Goal: Communication & Community: Answer question/provide support

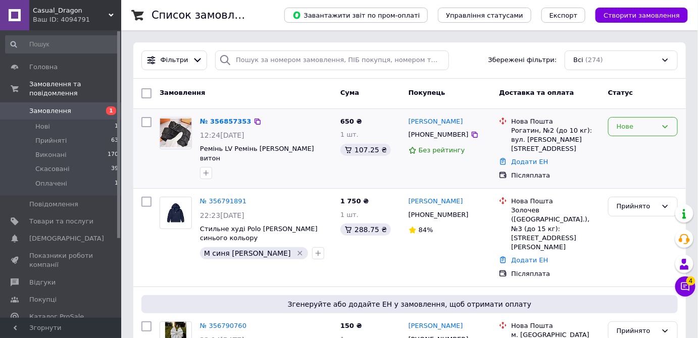
click at [651, 125] on div "Нове" at bounding box center [637, 127] width 40 height 11
click at [647, 152] on li "Прийнято" at bounding box center [642, 147] width 69 height 19
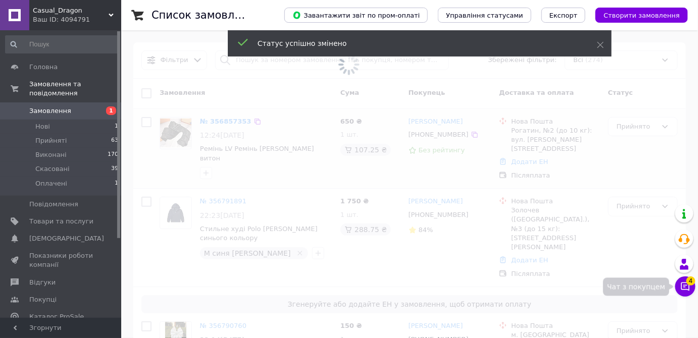
click at [684, 289] on icon at bounding box center [685, 287] width 10 height 10
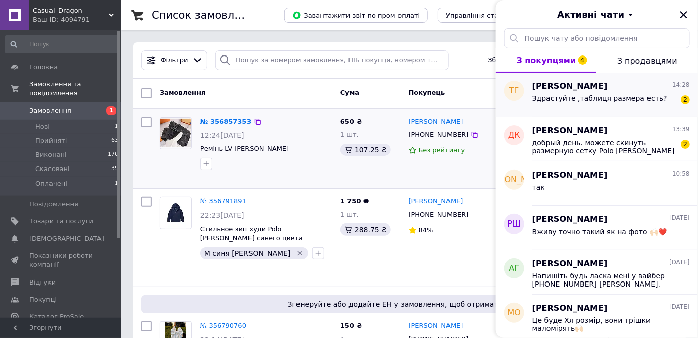
click at [580, 98] on span "Здрастуйте ,таблиця размера есть?" at bounding box center [599, 98] width 135 height 8
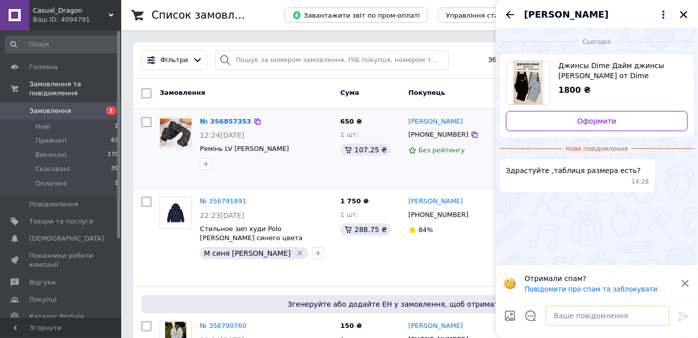
click at [587, 315] on textarea at bounding box center [607, 316] width 124 height 20
type textarea "Доброго дня"
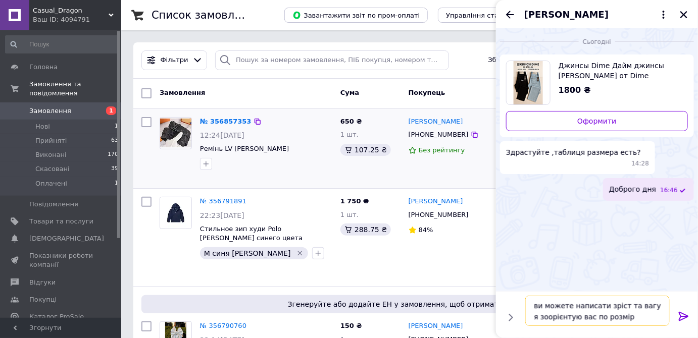
type textarea "ви можете написати зріст та вагу я зоорієнтую вас по розміру"
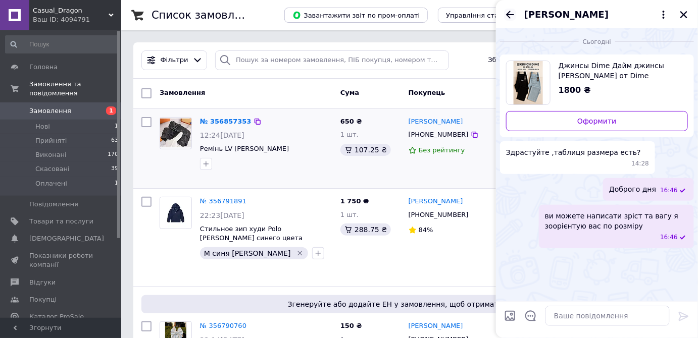
click at [506, 15] on icon "Назад" at bounding box center [510, 15] width 12 height 12
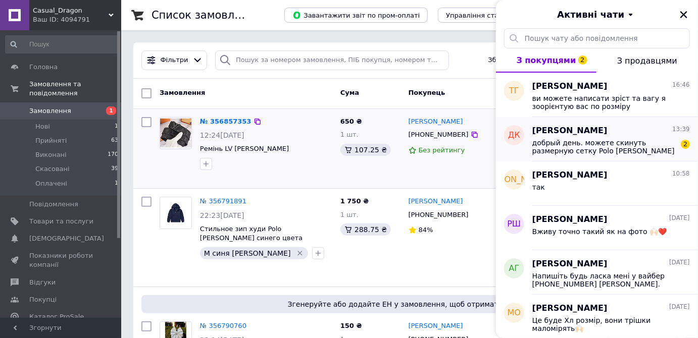
click at [555, 125] on span "Диана Качуровская" at bounding box center [569, 131] width 75 height 12
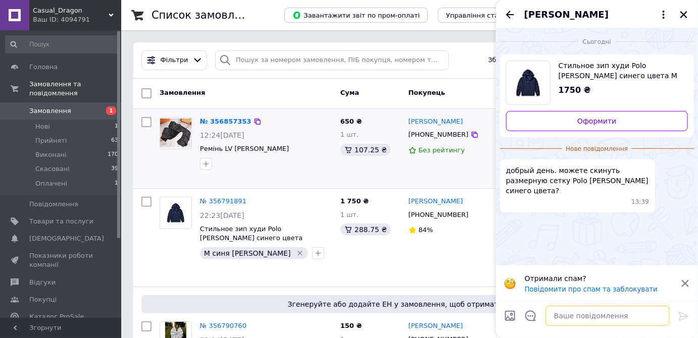
click at [598, 315] on textarea at bounding box center [607, 316] width 124 height 20
type textarea "Доброго дня"
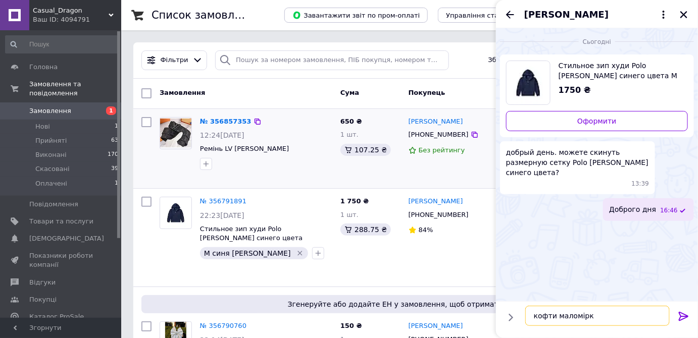
type textarea "кофти маломірки"
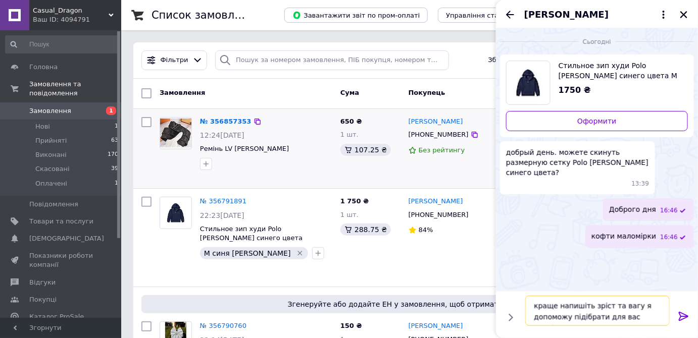
type textarea "краще напишіть зріст та вагу я допоможу підібрати для вас розмір"
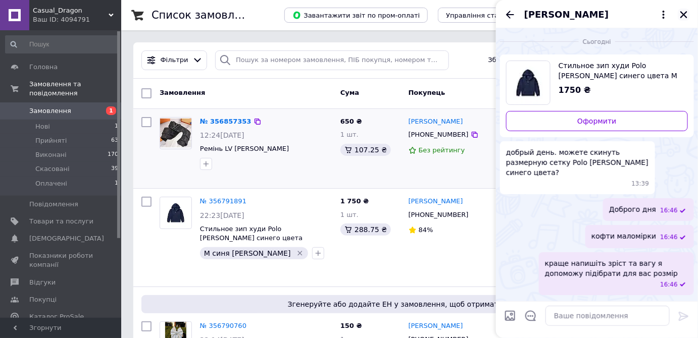
click at [686, 15] on icon "Закрити" at bounding box center [683, 14] width 9 height 9
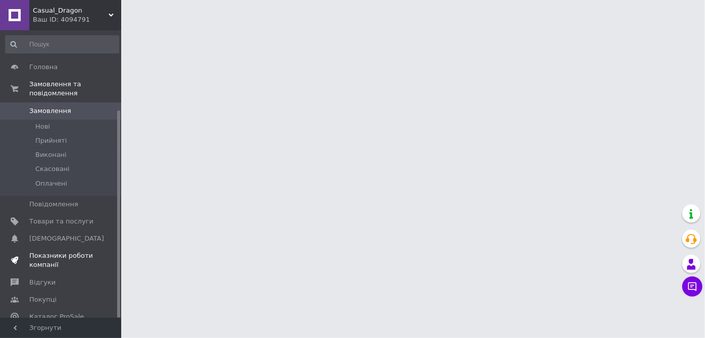
scroll to position [111, 0]
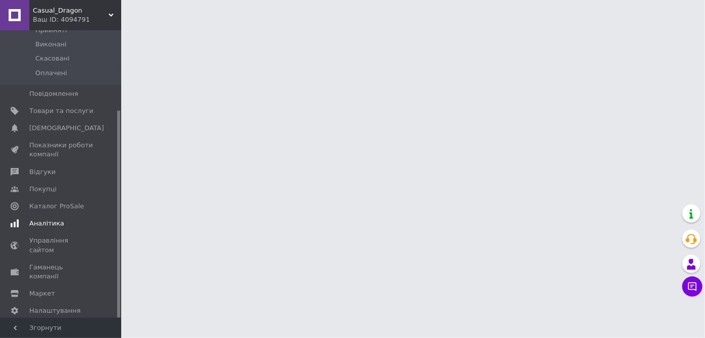
click at [48, 221] on link "Аналітика" at bounding box center [62, 223] width 124 height 17
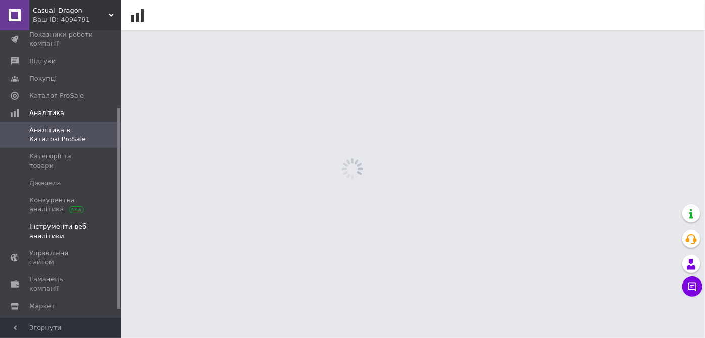
click at [51, 218] on link "Інструменти веб-аналітики" at bounding box center [62, 231] width 124 height 26
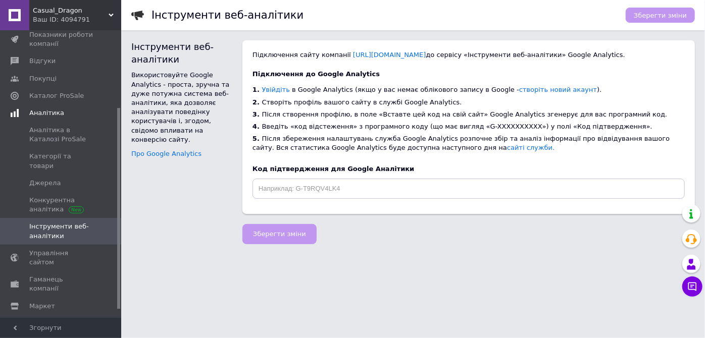
click at [72, 110] on span "Аналітика" at bounding box center [75, 113] width 92 height 9
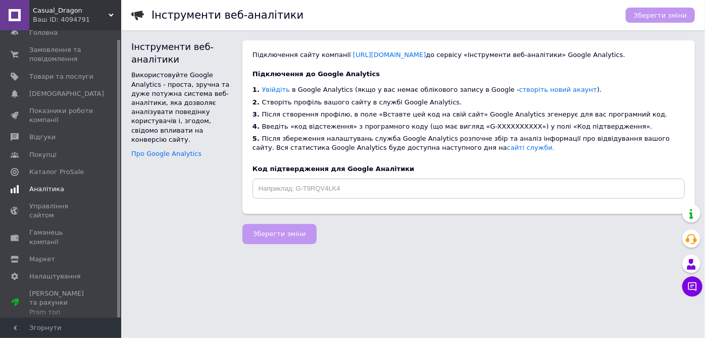
scroll to position [9, 0]
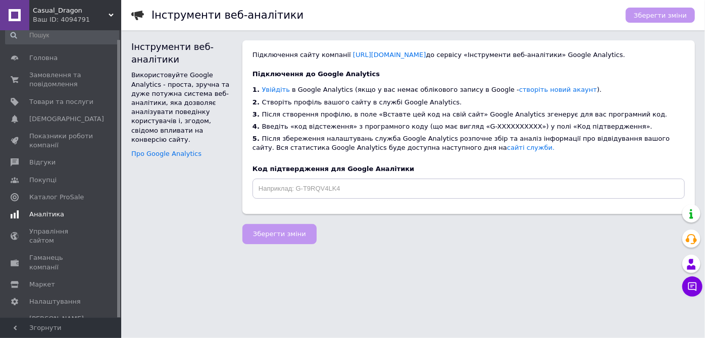
click at [75, 214] on span "Аналітика" at bounding box center [61, 214] width 64 height 9
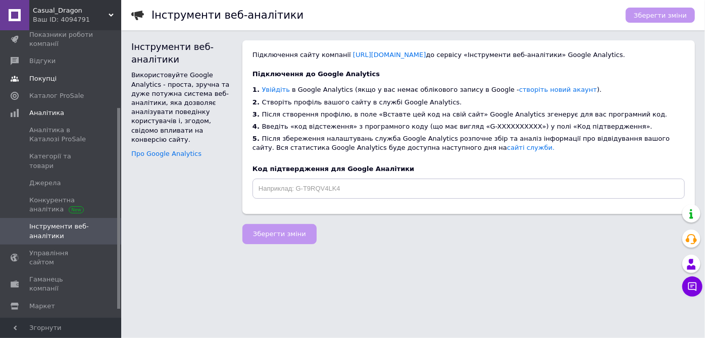
click at [49, 86] on link "Покупці" at bounding box center [62, 78] width 124 height 17
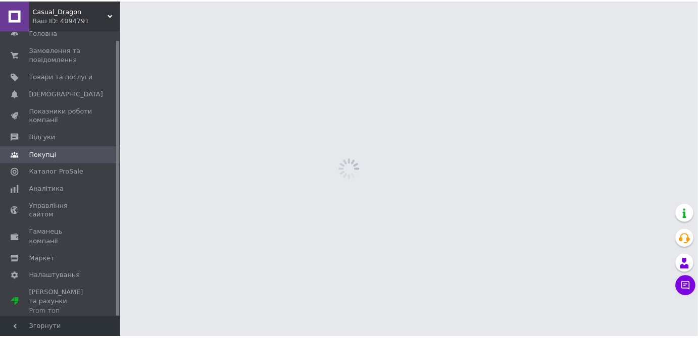
scroll to position [9, 0]
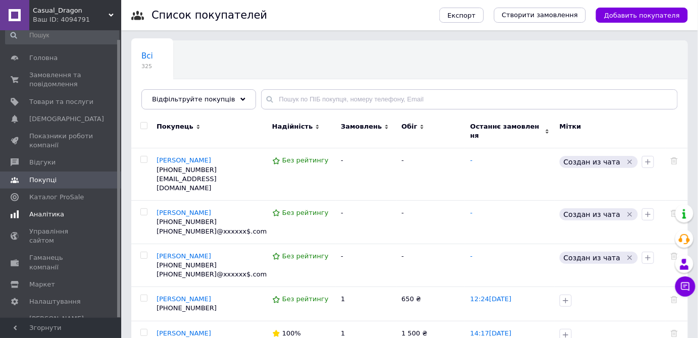
click at [58, 214] on span "Аналітика" at bounding box center [46, 214] width 35 height 9
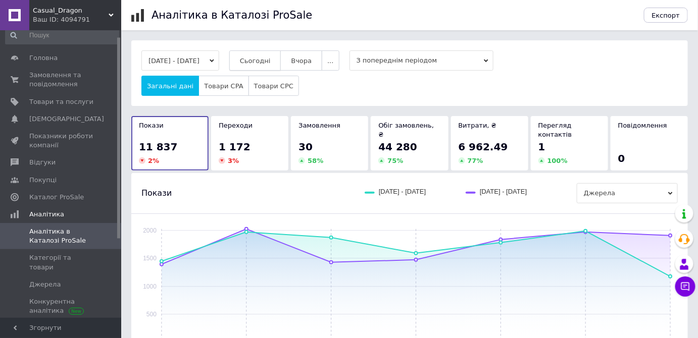
click at [256, 61] on button "Сьогодні" at bounding box center [255, 60] width 52 height 20
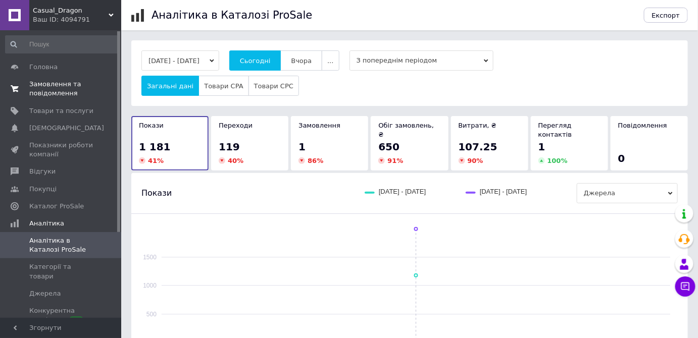
click at [66, 90] on span "Замовлення та повідомлення" at bounding box center [61, 89] width 64 height 18
